Goal: Task Accomplishment & Management: Complete application form

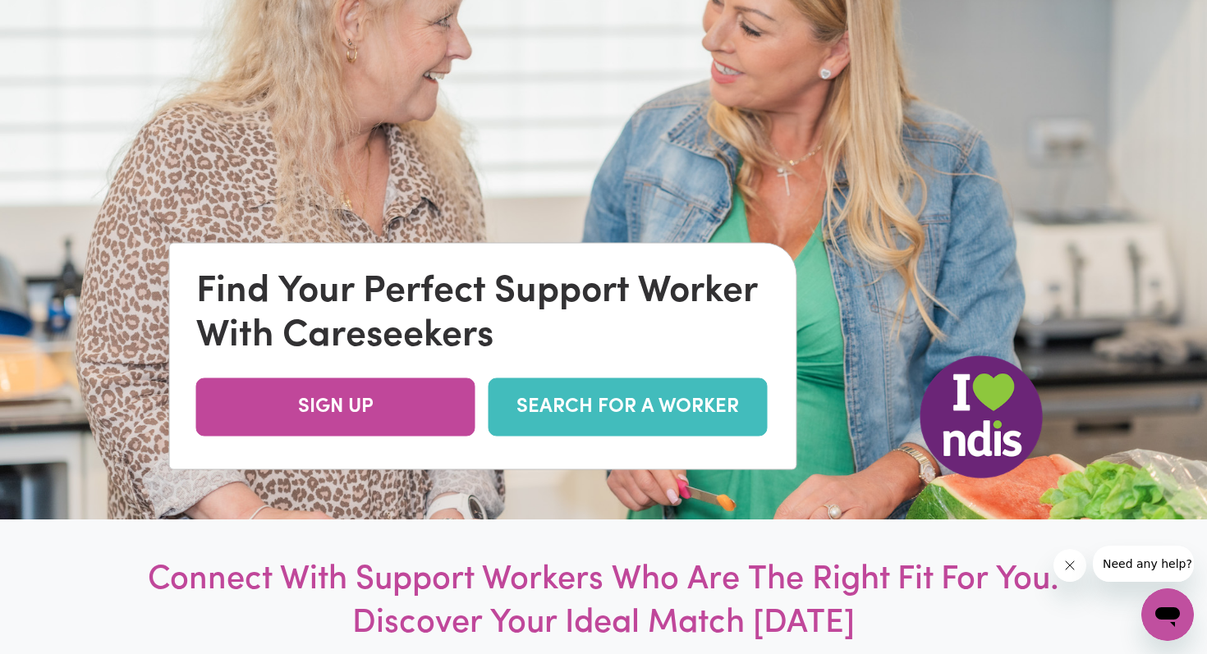
scroll to position [233, 0]
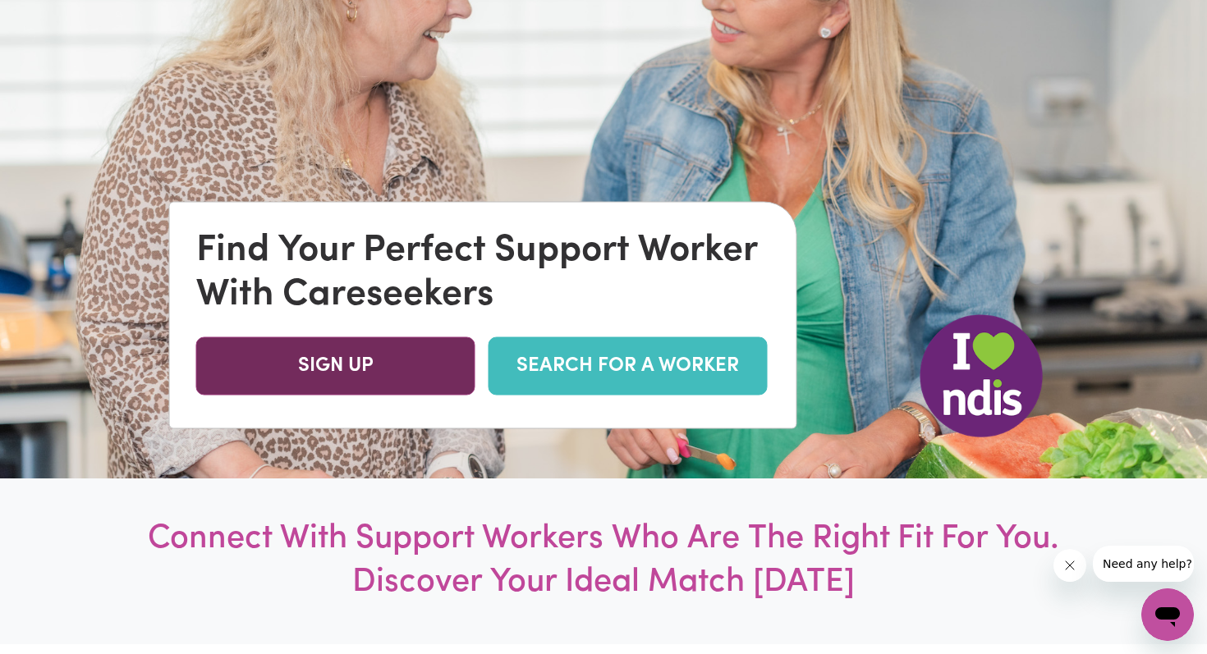
click at [392, 369] on link "SIGN UP" at bounding box center [335, 366] width 279 height 58
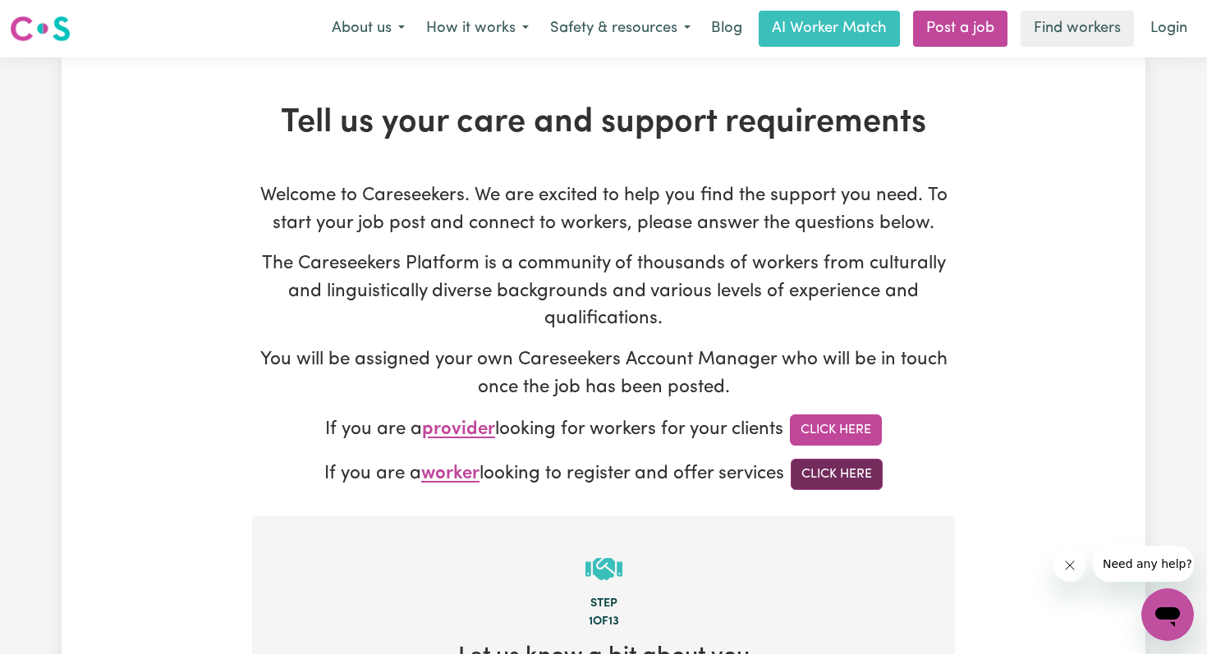
click at [841, 479] on link "Click Here" at bounding box center [836, 474] width 92 height 31
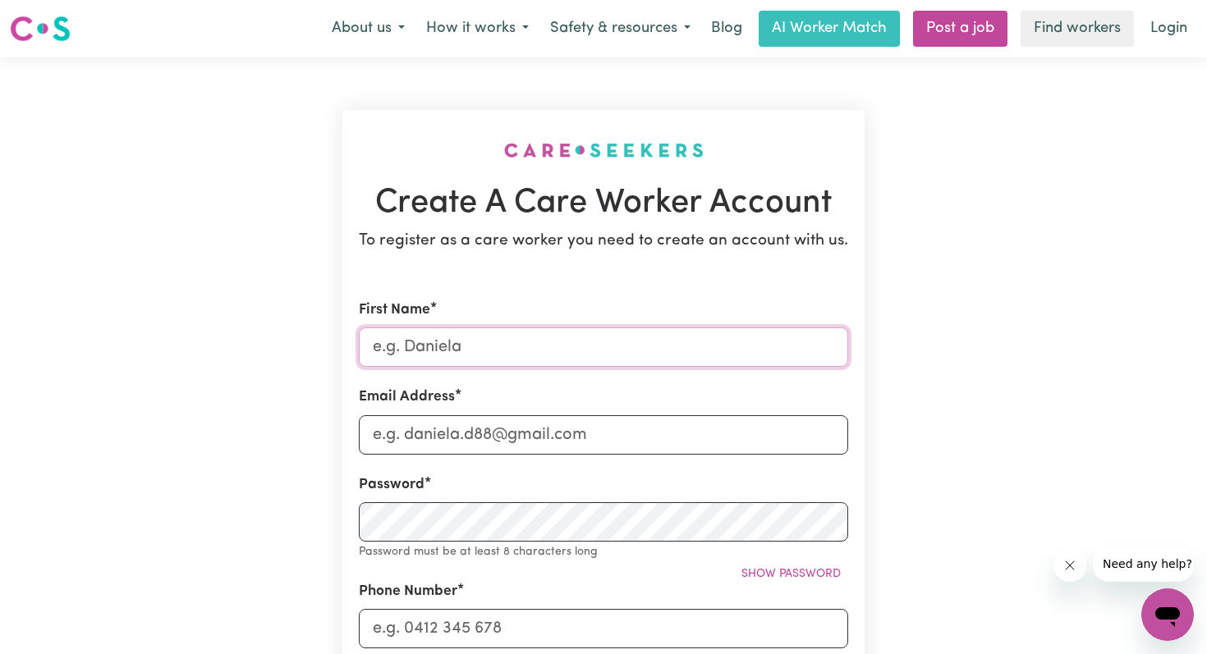
click at [584, 351] on input "First Name" at bounding box center [603, 347] width 489 height 39
type input "Rose"
click at [425, 438] on input "Email Address" at bounding box center [603, 434] width 489 height 39
type input "rosedavies2005@gmail.com"
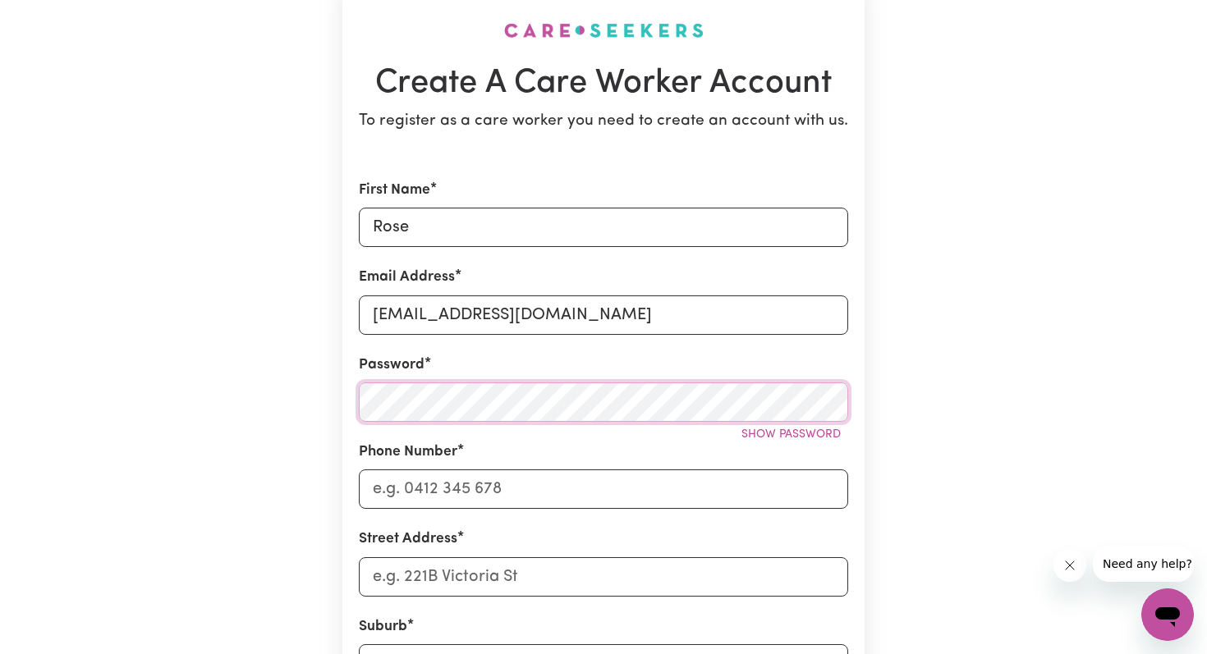
scroll to position [142, 0]
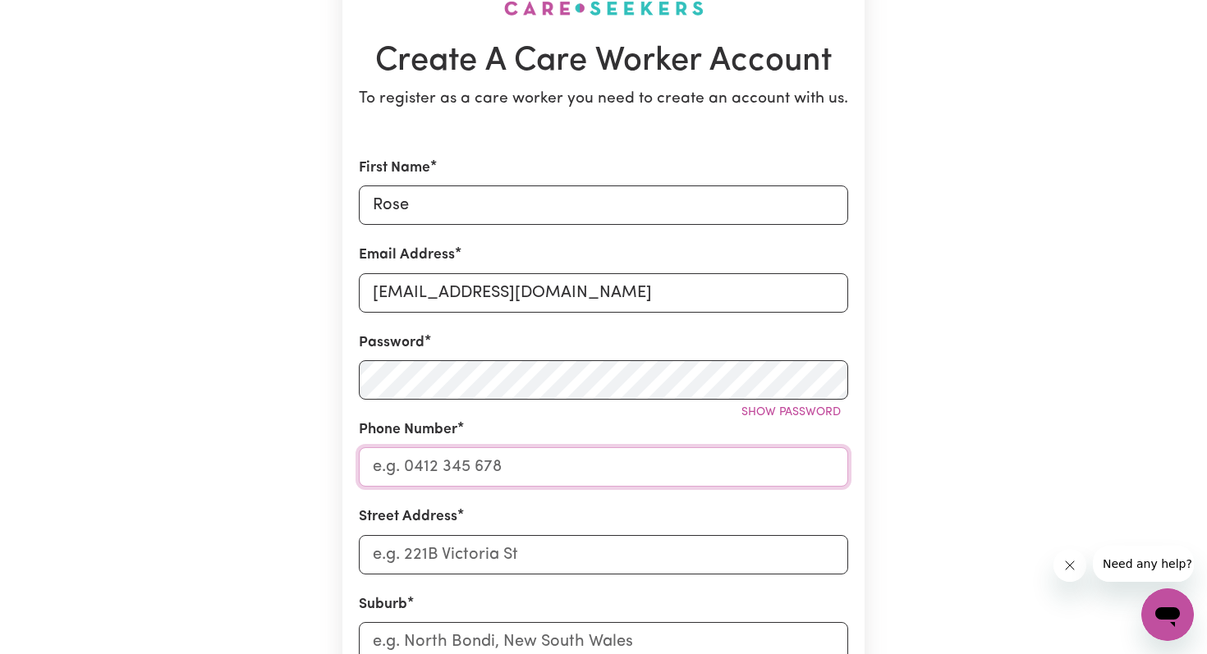
click at [488, 469] on input "Phone Number" at bounding box center [603, 466] width 489 height 39
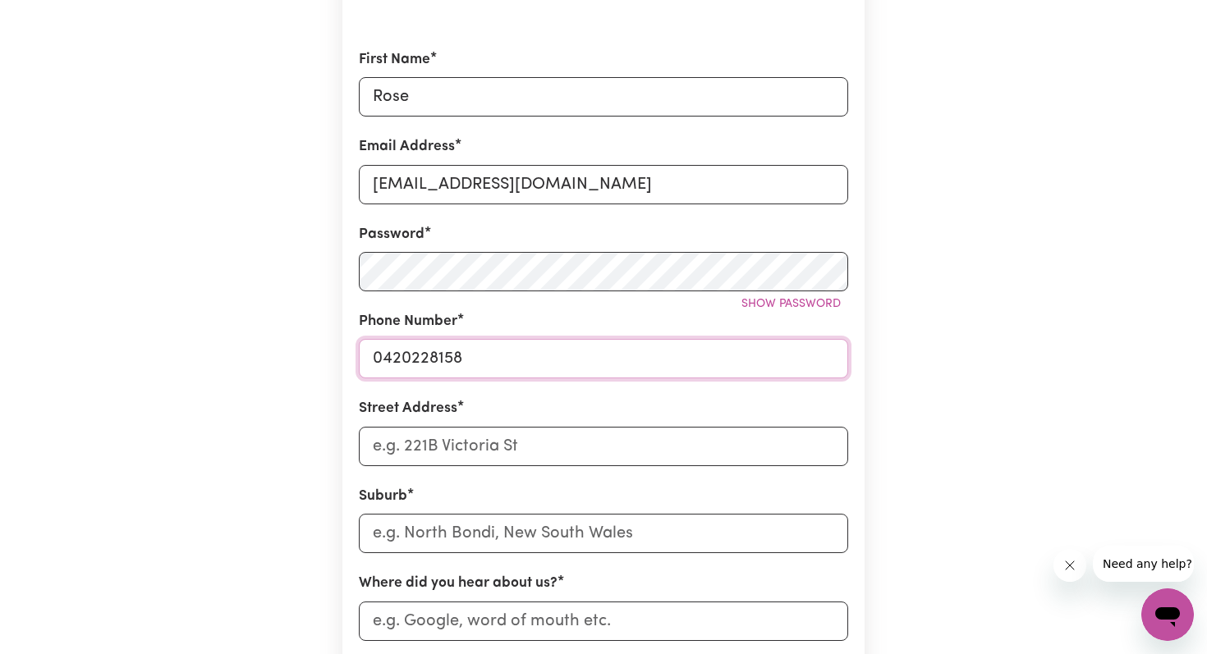
scroll to position [289, 0]
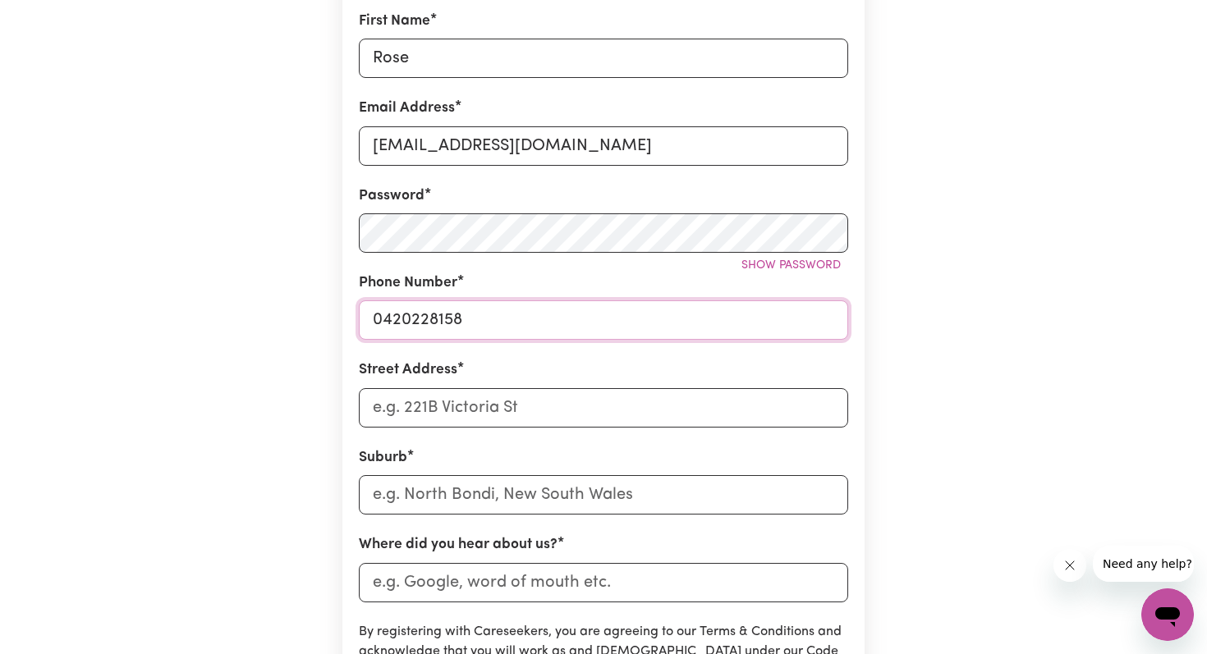
type input "0420228158"
click at [528, 411] on input "Street Address" at bounding box center [603, 407] width 489 height 39
type input "29a Ivy St"
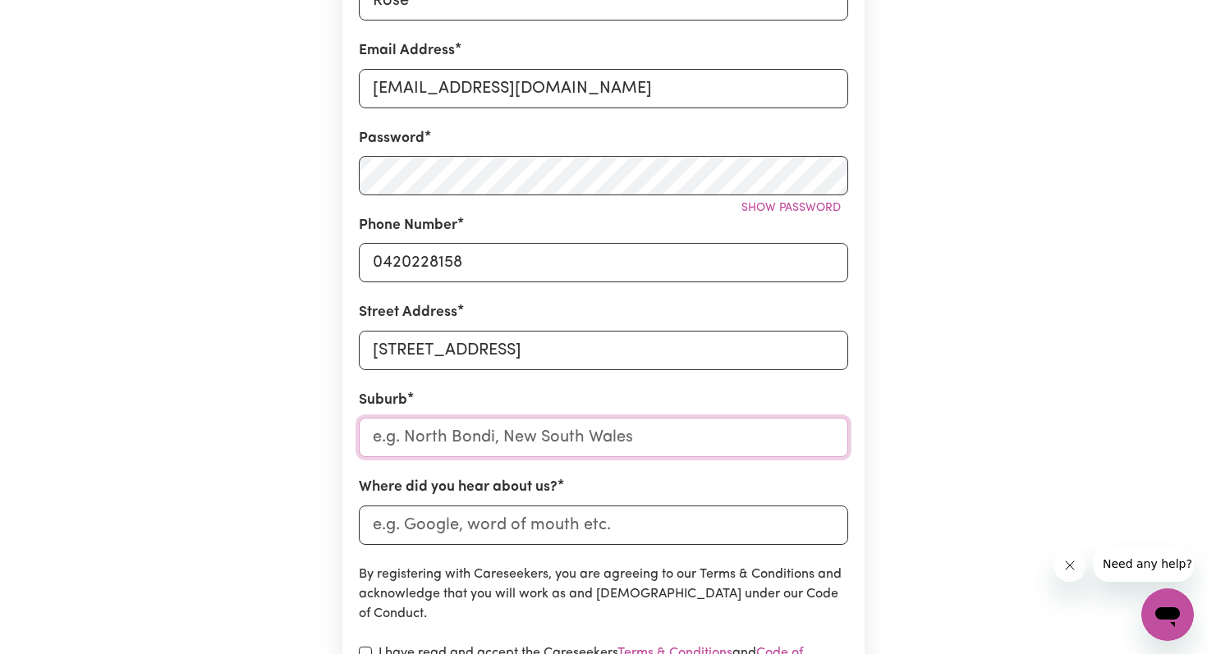
click at [517, 446] on input "text" at bounding box center [603, 437] width 489 height 39
type input "Hampton"
type input "Hampton EAST, Victoria, 3188"
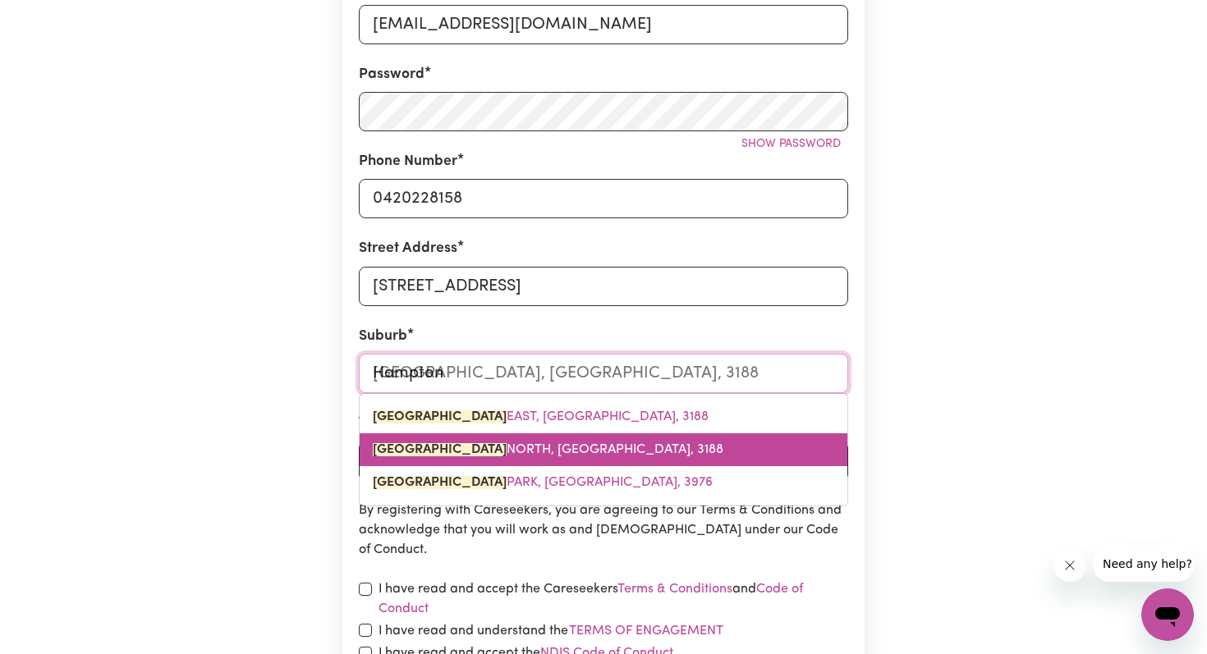
scroll to position [384, 0]
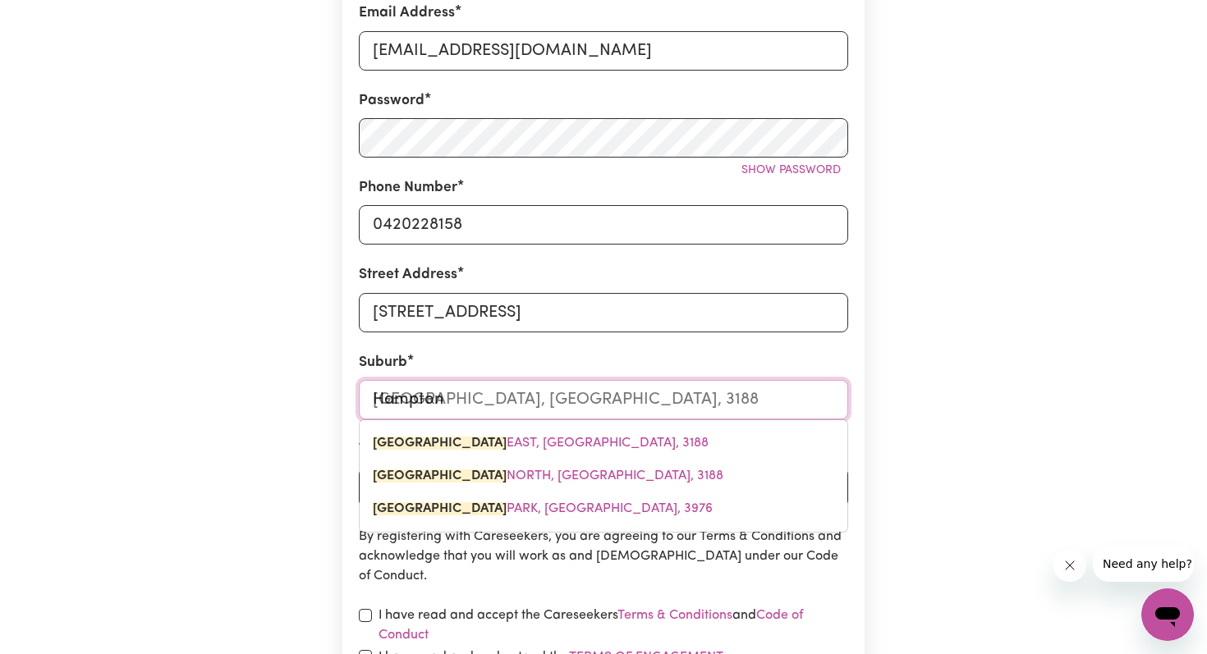
click at [590, 402] on input "Hampton" at bounding box center [603, 399] width 489 height 39
type input "Hampton"
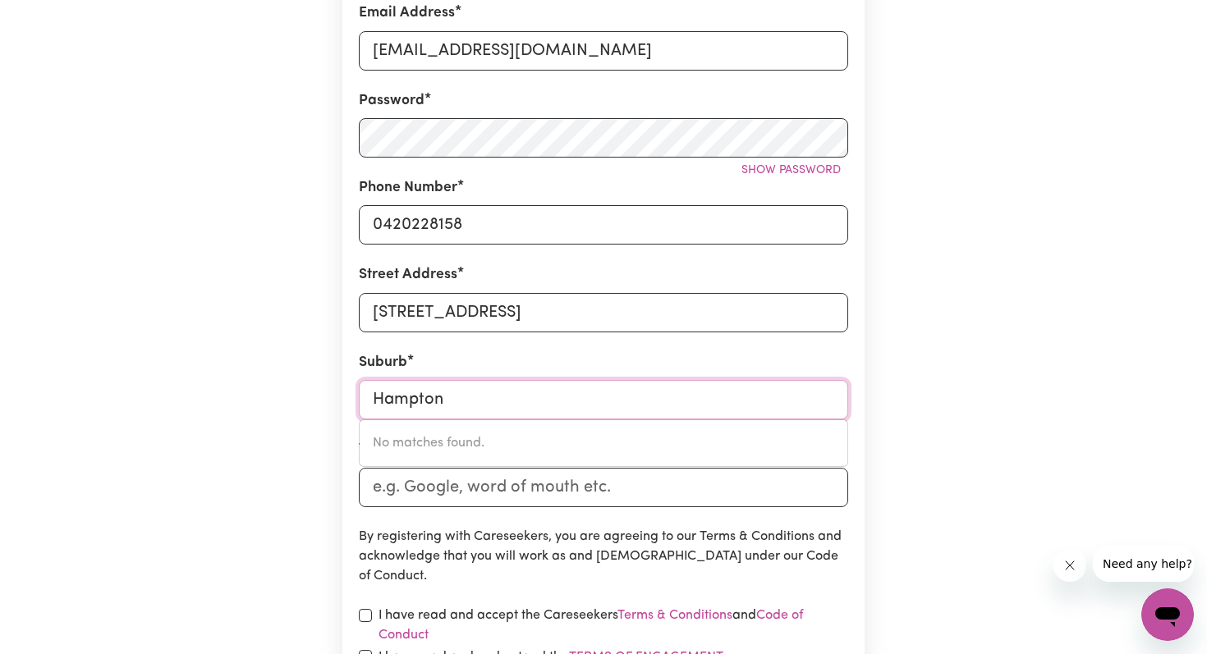
type input "Hampton"
type input "Hampton, New South Wales, 2790"
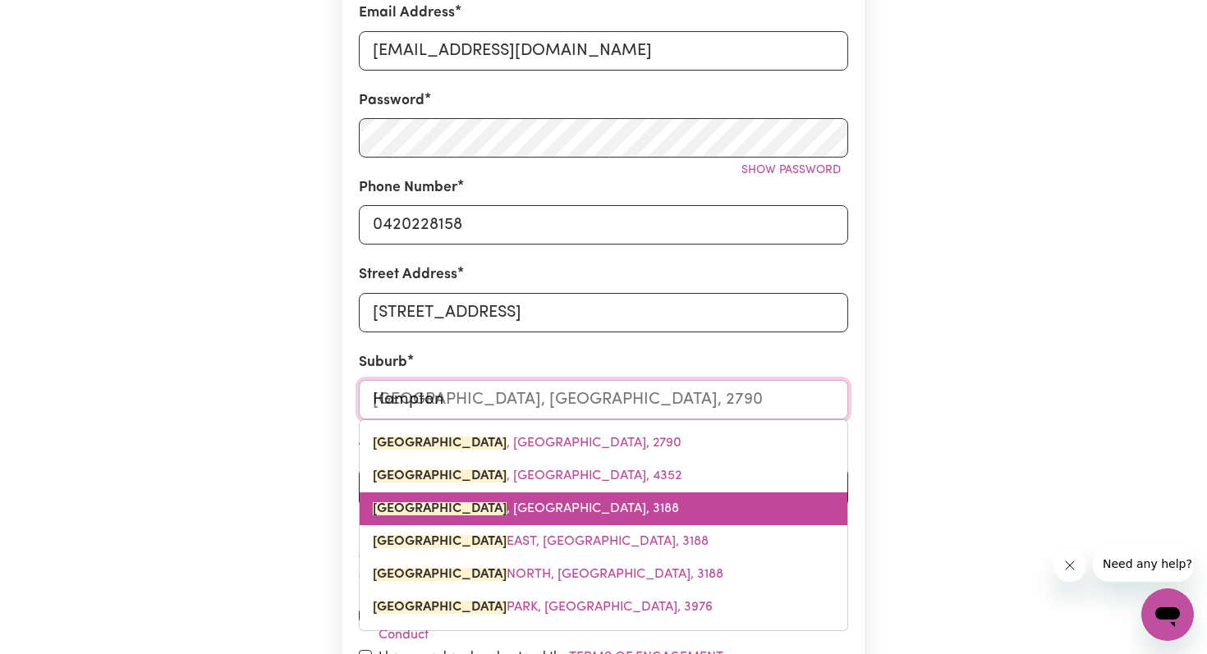
click at [543, 510] on link "HAMPTON , Victoria, 3188" at bounding box center [604, 509] width 488 height 33
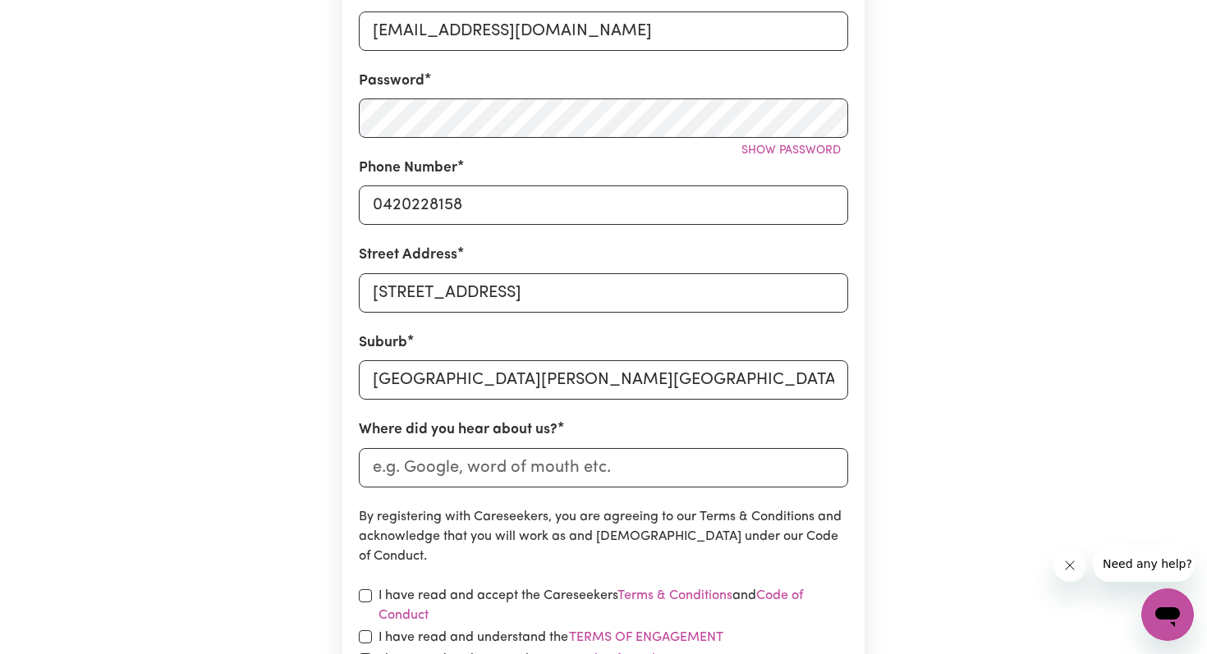
scroll to position [405, 0]
click at [523, 470] on input "Where did you hear about us?" at bounding box center [603, 466] width 489 height 39
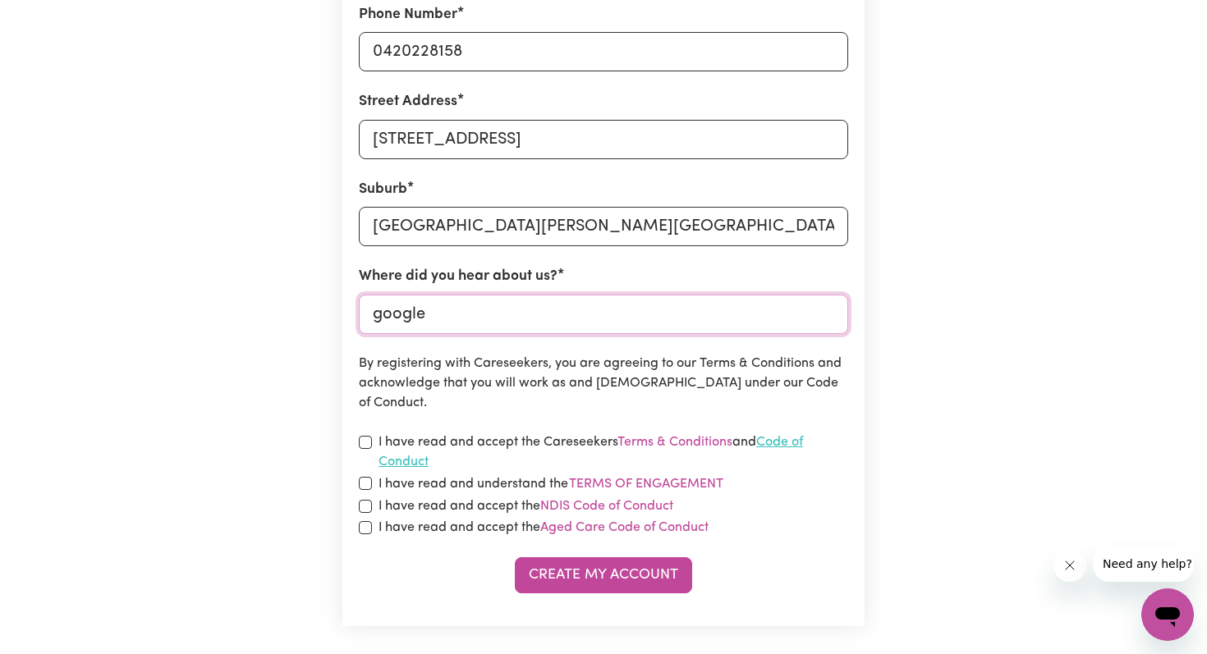
scroll to position [570, 0]
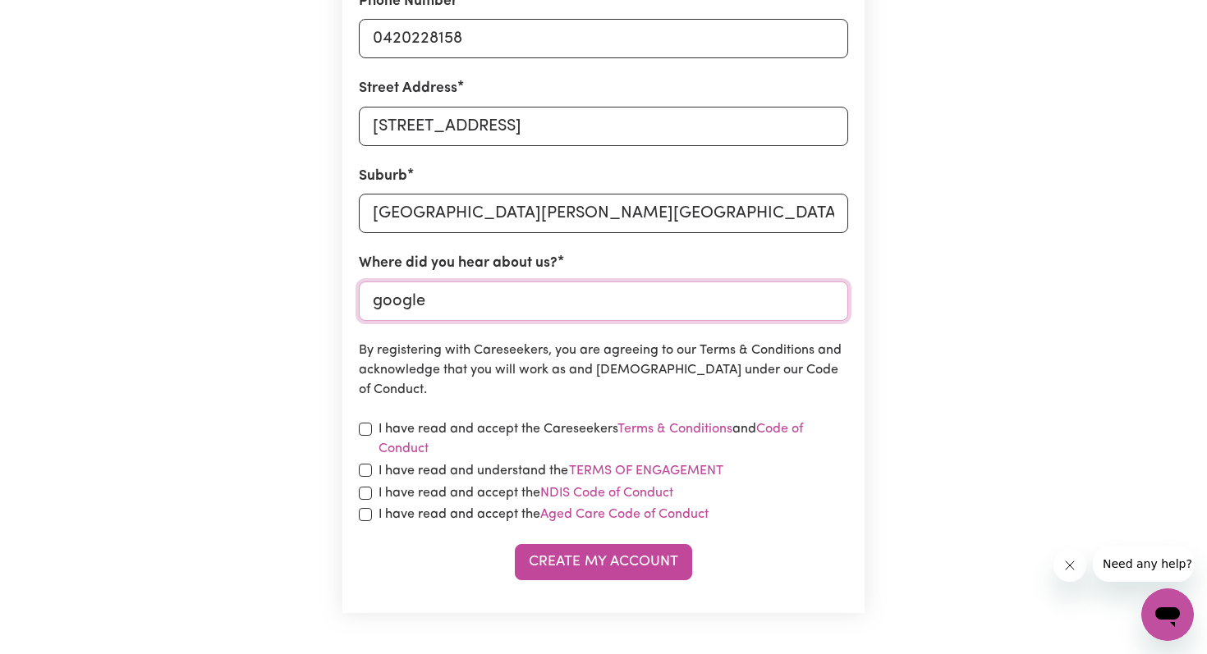
type input "google"
click at [362, 426] on input "checkbox" at bounding box center [365, 429] width 13 height 13
checkbox input "true"
click at [364, 473] on input "checkbox" at bounding box center [365, 470] width 13 height 13
checkbox input "true"
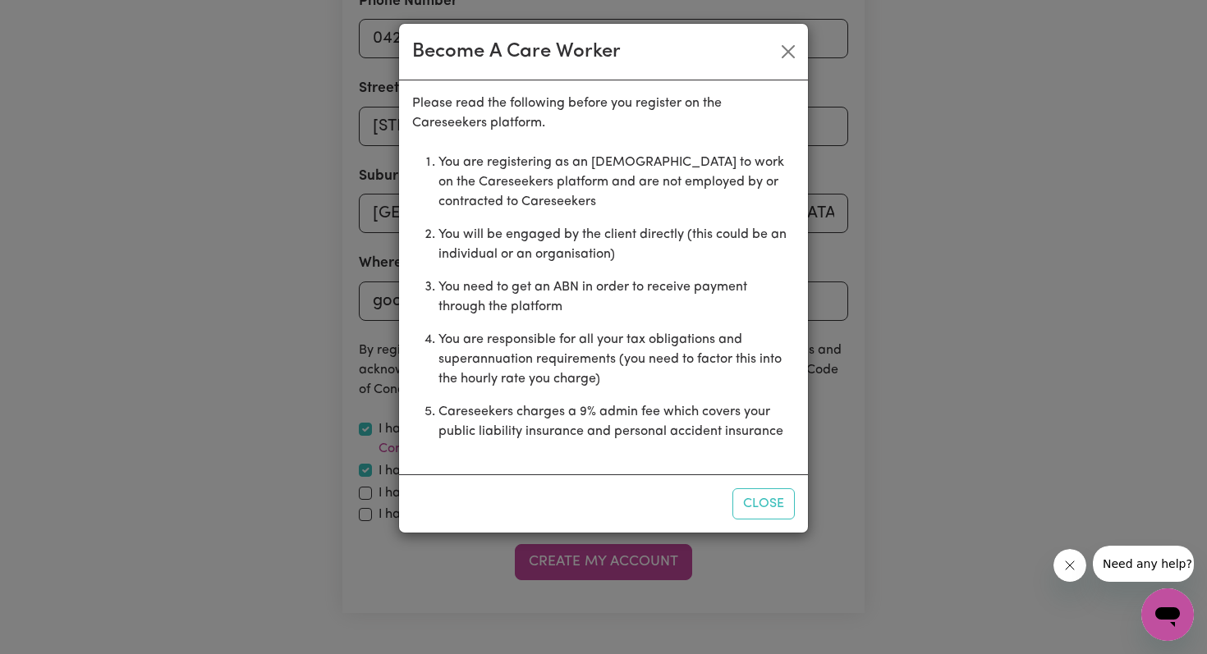
click at [364, 497] on div "Become A Care Worker Please read the following before you register on the Cares…" at bounding box center [603, 327] width 1207 height 654
click at [768, 500] on button "Close" at bounding box center [763, 503] width 62 height 31
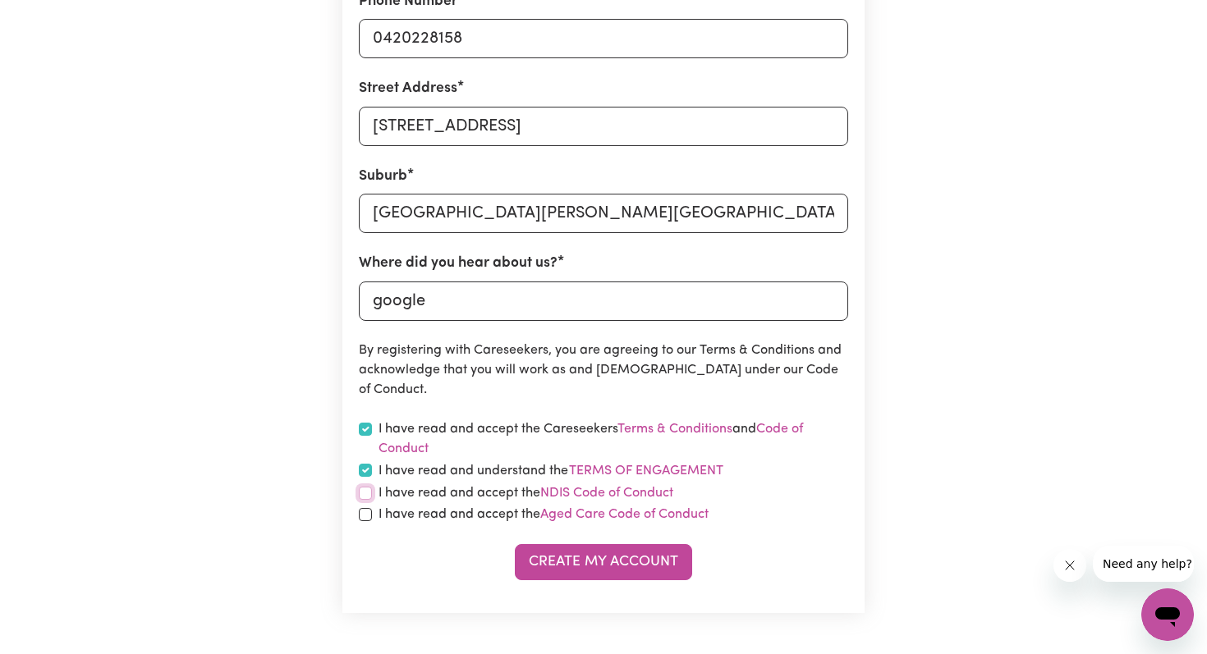
click at [363, 489] on input "checkbox" at bounding box center [365, 493] width 13 height 13
checkbox input "true"
click at [364, 514] on input "checkbox" at bounding box center [365, 514] width 13 height 13
checkbox input "true"
click at [603, 561] on button "Create My Account" at bounding box center [603, 562] width 177 height 36
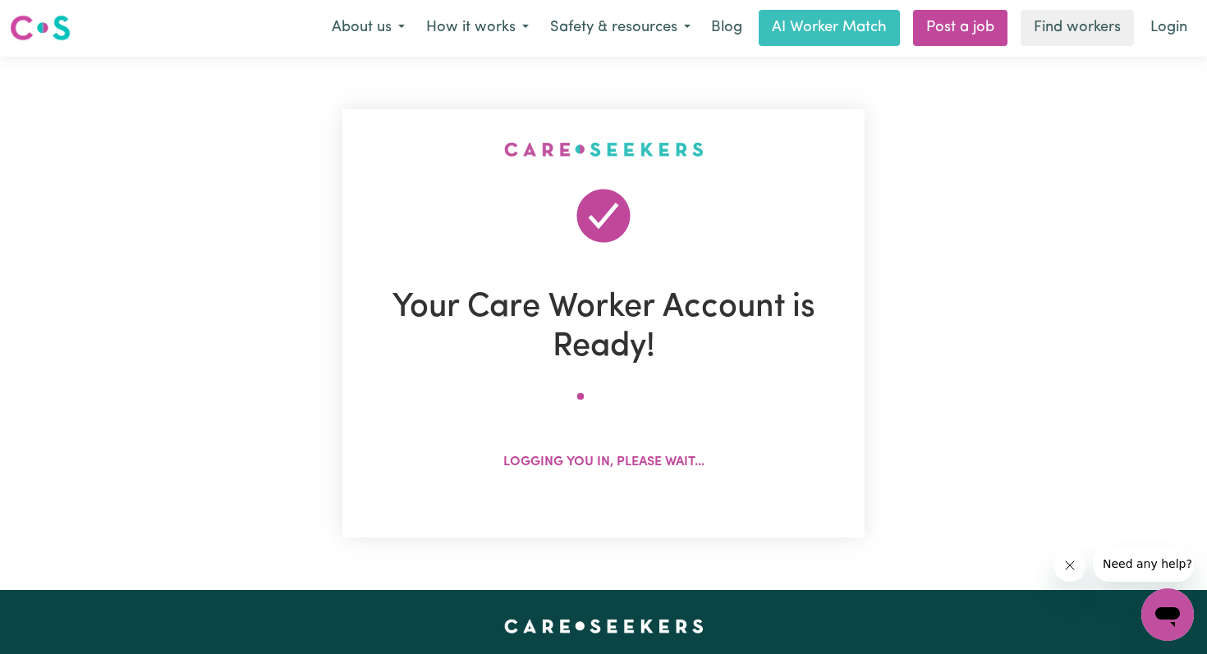
scroll to position [0, 0]
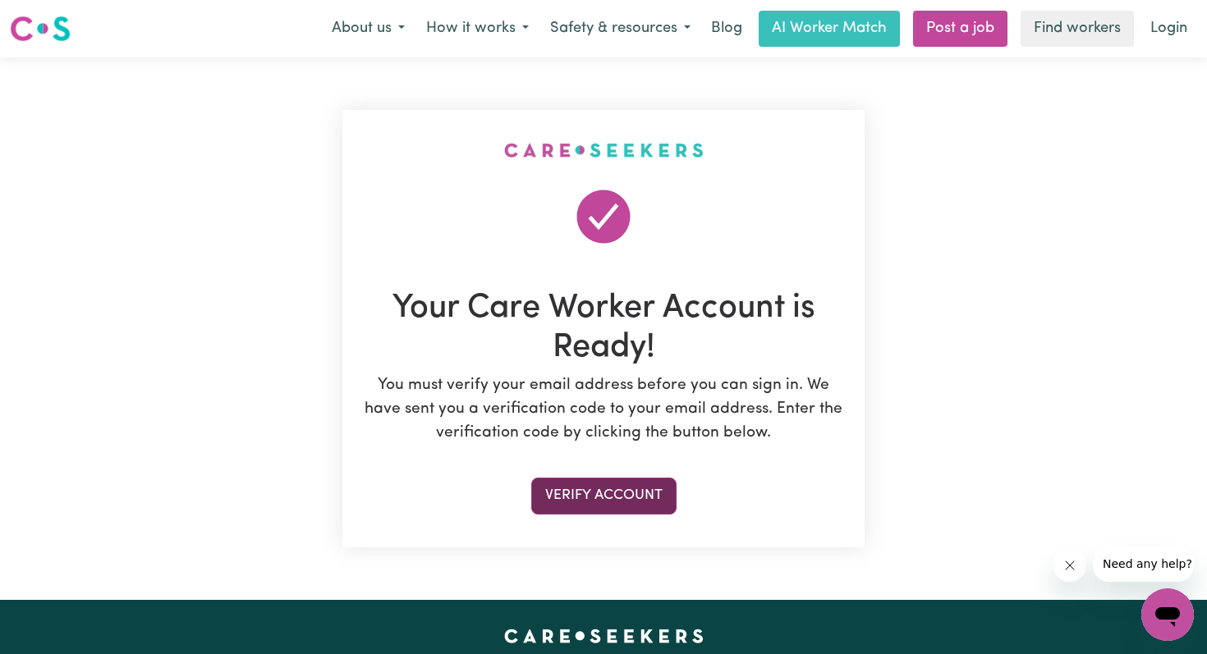
click at [614, 497] on button "Verify Account" at bounding box center [603, 496] width 145 height 36
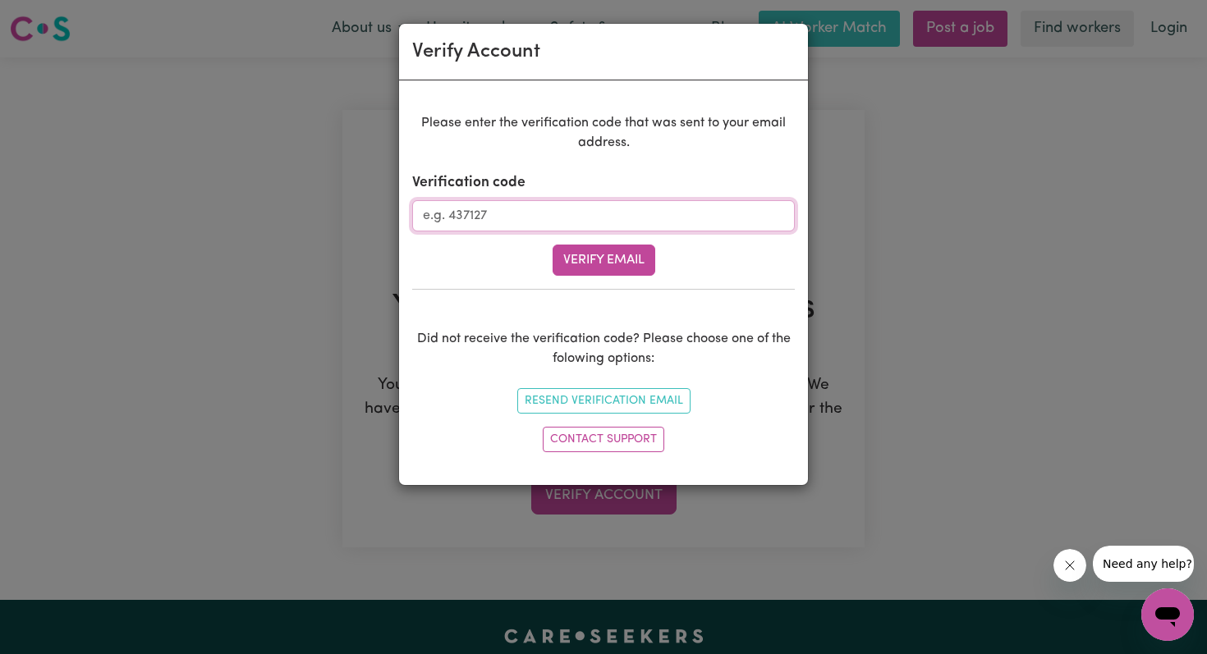
click at [521, 213] on input "Verification code" at bounding box center [603, 215] width 383 height 31
type input "591158"
click at [625, 263] on button "Verify Email" at bounding box center [603, 260] width 103 height 31
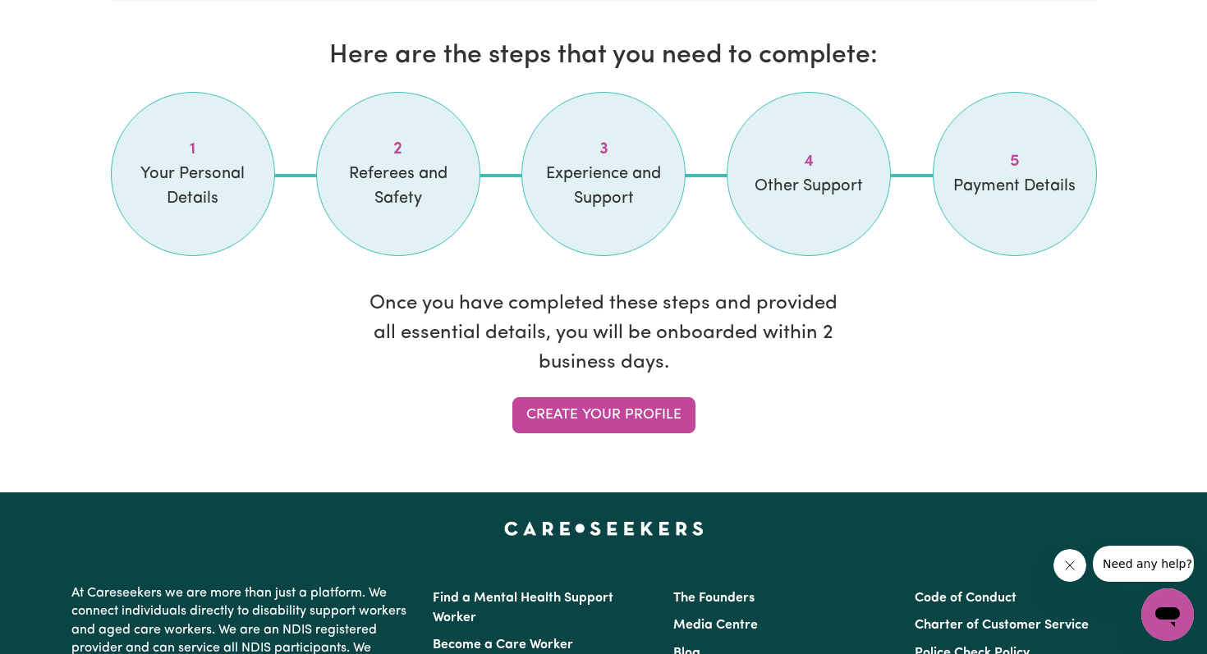
scroll to position [1375, 0]
